Goal: Information Seeking & Learning: Find specific fact

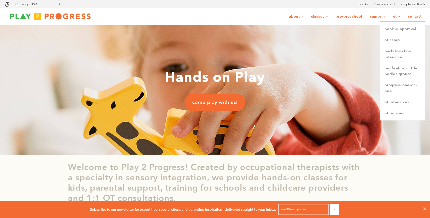
click at [395, 112] on link "OT Policies" at bounding box center [402, 113] width 45 height 11
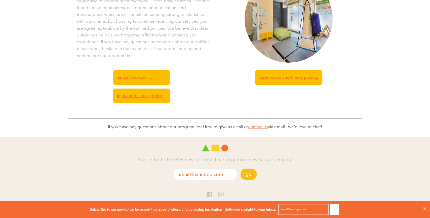
scroll to position [135, 0]
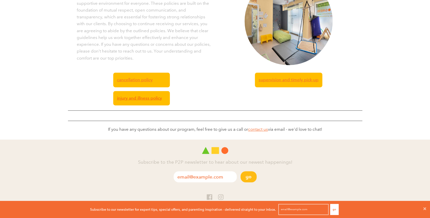
click at [147, 95] on span "injury and illness policy" at bounding box center [139, 98] width 45 height 7
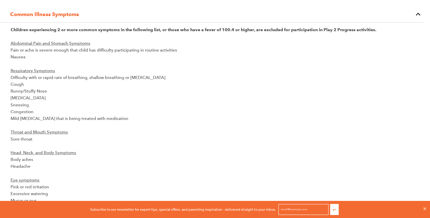
scroll to position [0, 0]
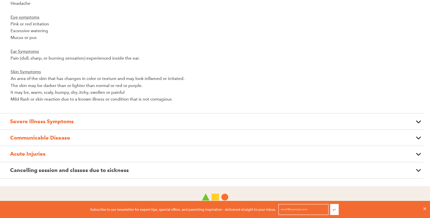
click at [38, 137] on strong "Communicable Disease" at bounding box center [40, 138] width 60 height 6
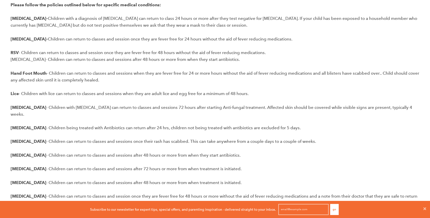
scroll to position [179, 0]
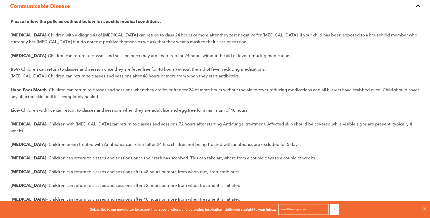
drag, startPoint x: 118, startPoint y: 95, endPoint x: 7, endPoint y: 88, distance: 111.1
click at [7, 88] on article "Please follow the policies outlined below for specific medical conditions: Covi…" at bounding box center [211, 130] width 423 height 233
copy p "Hand Foot Mouth - Children can return to classes and sessions when they are fev…"
